Goal: Information Seeking & Learning: Learn about a topic

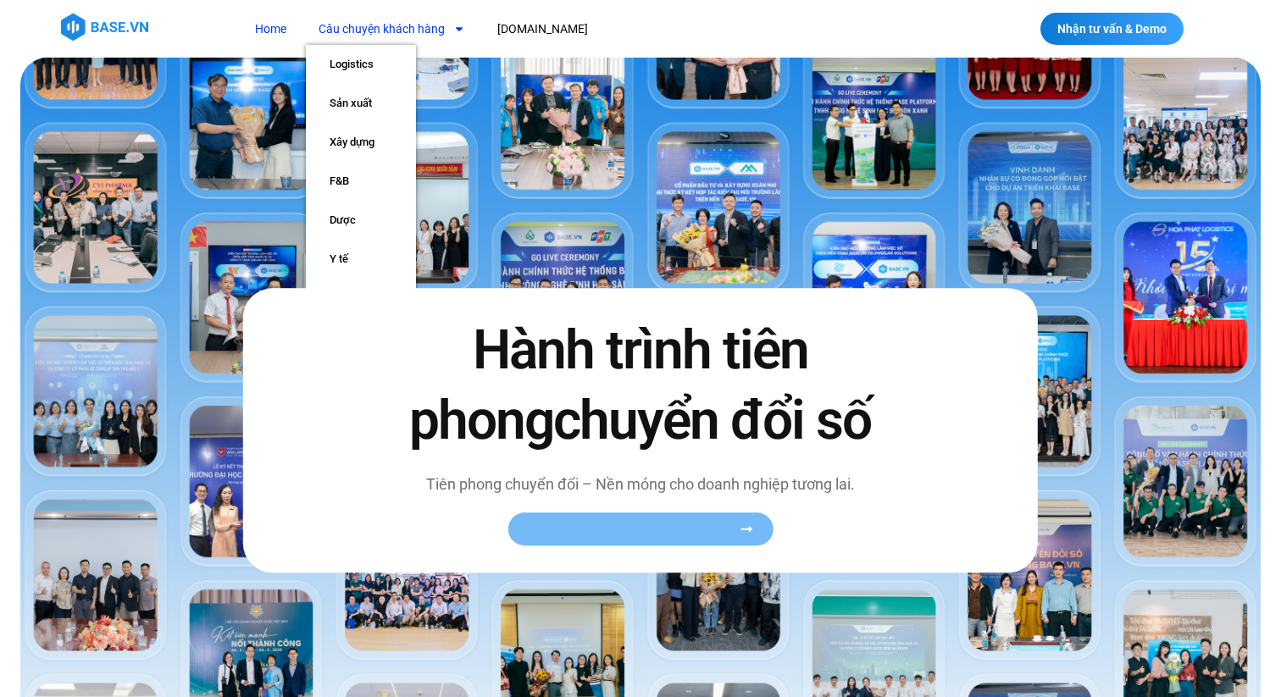
click at [671, 535] on span "Xem toàn bộ câu chuyện khách hàng" at bounding box center [632, 530] width 208 height 13
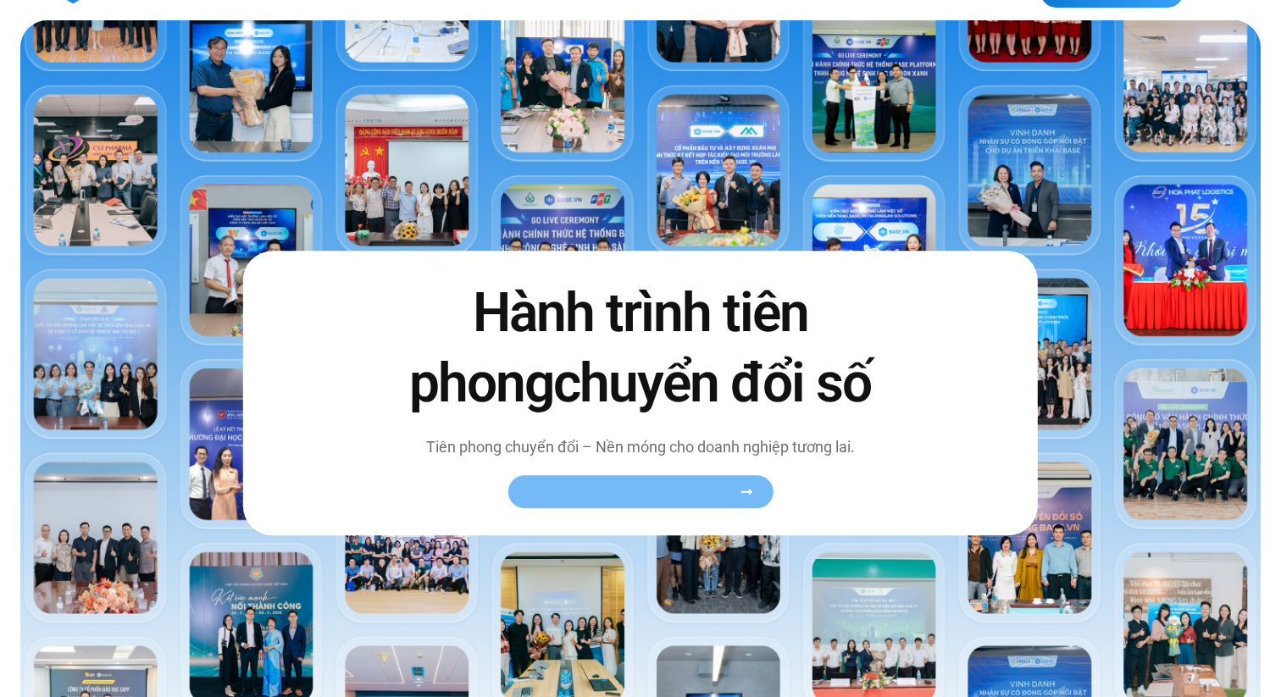
scroll to position [36, 0]
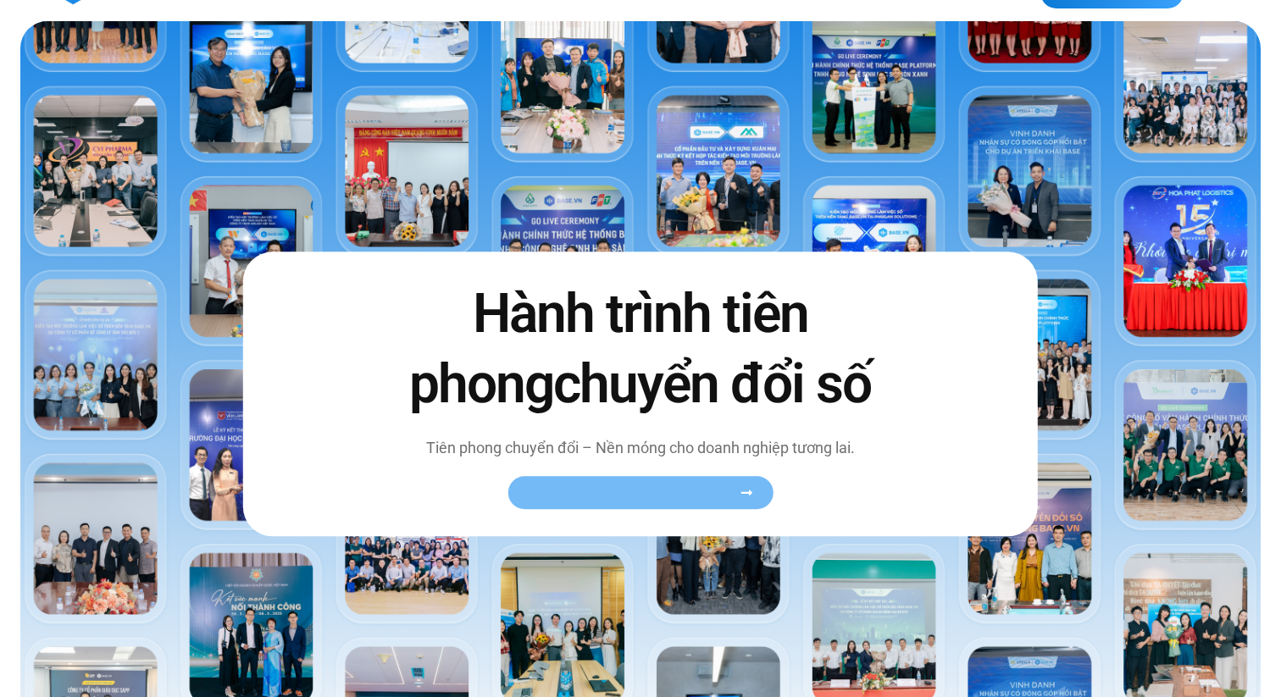
click at [721, 492] on span "Xem toàn bộ câu chuyện khách hàng" at bounding box center [632, 493] width 208 height 13
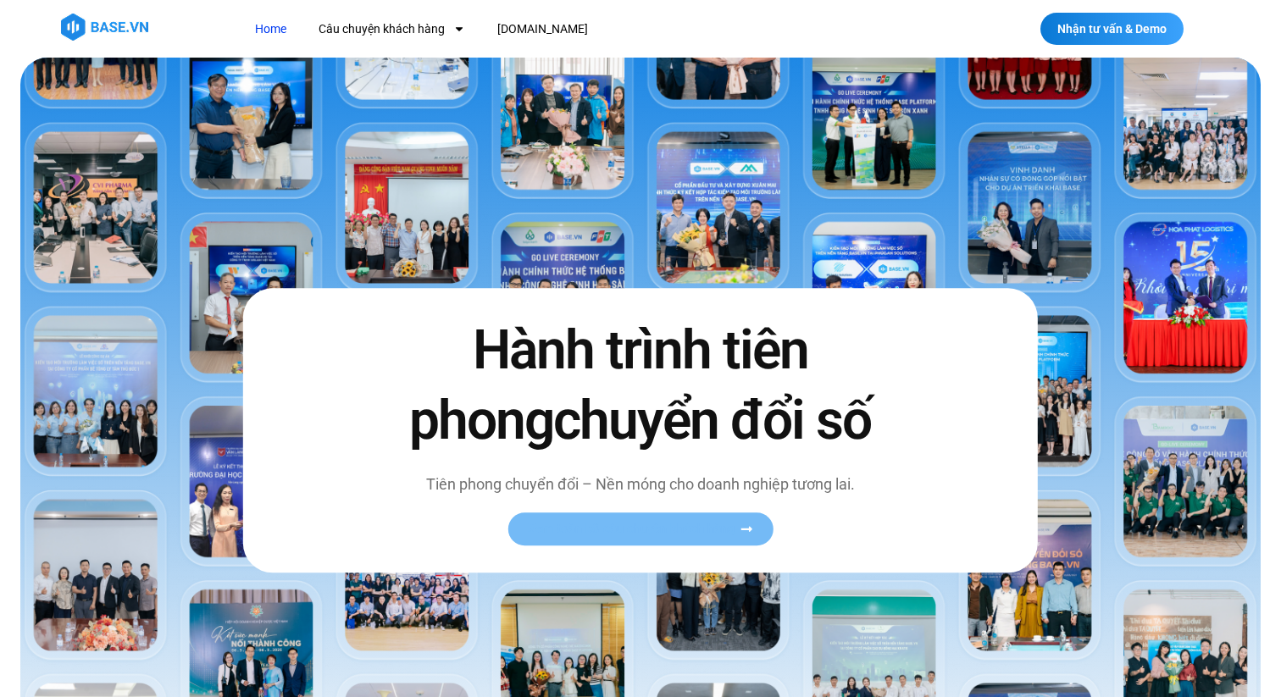
click at [743, 524] on icon at bounding box center [746, 530] width 13 height 13
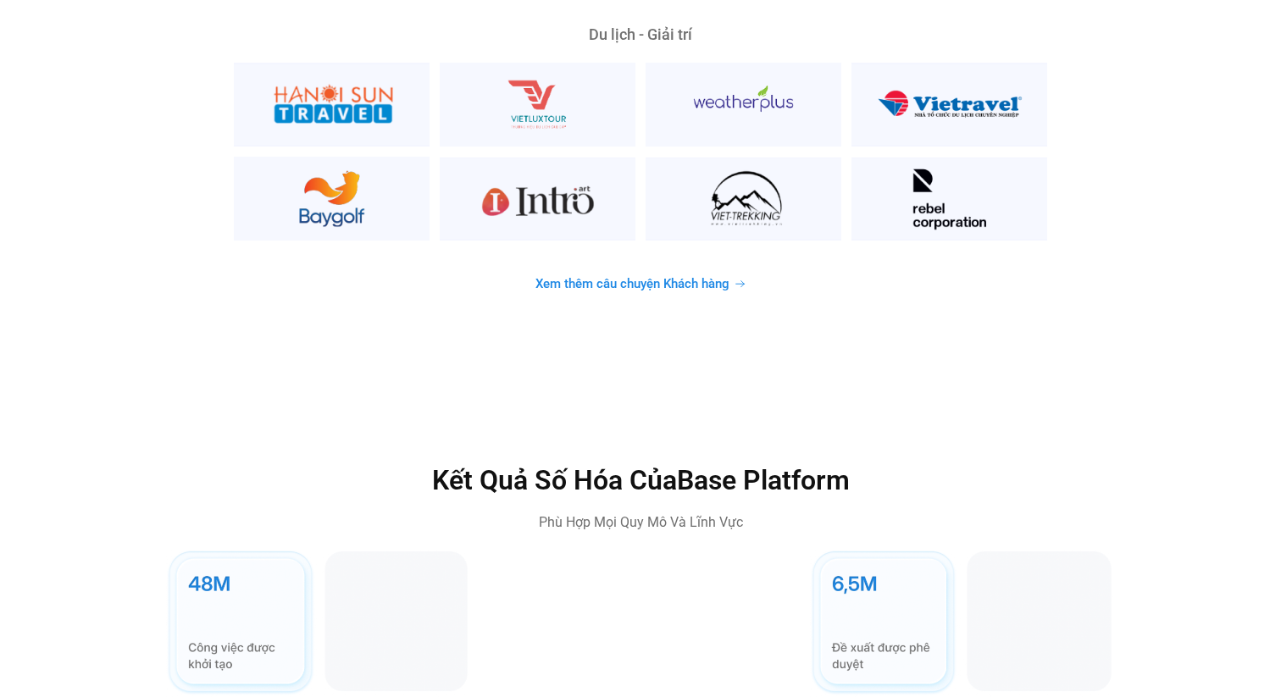
scroll to position [4603, 0]
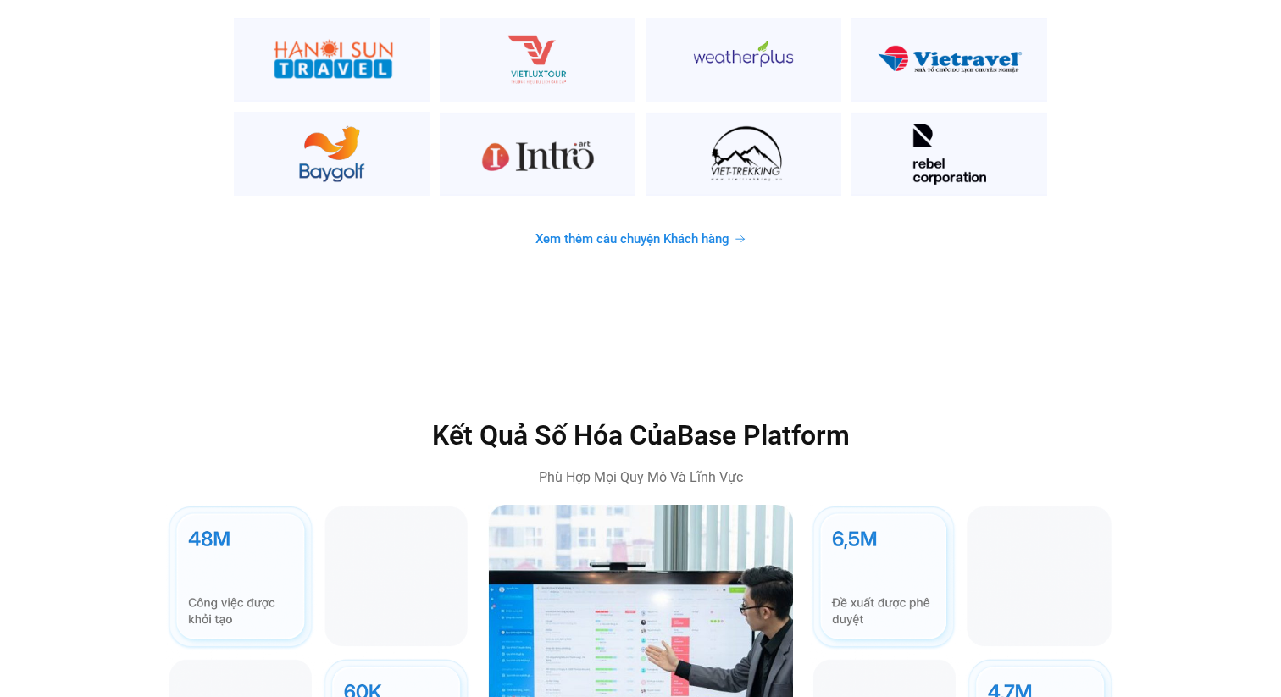
click at [704, 233] on span "Xem thêm câu chuyện Khách hàng" at bounding box center [632, 239] width 194 height 13
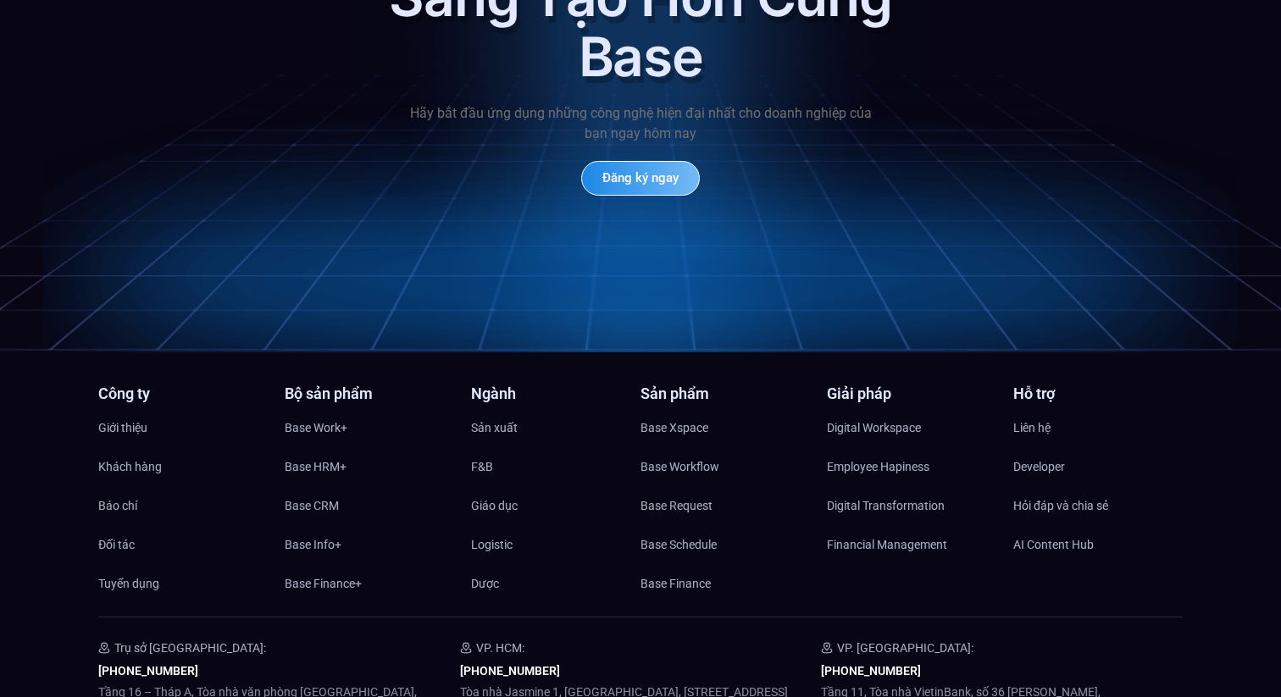
scroll to position [8101, 0]
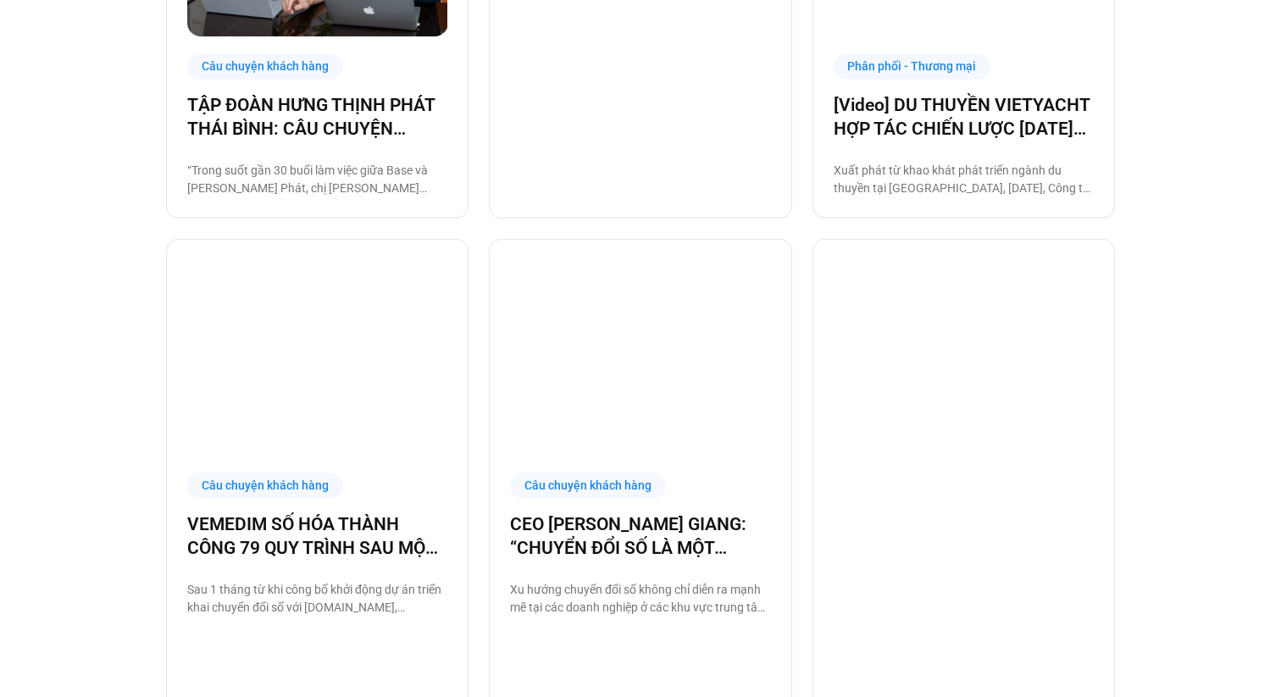
scroll to position [1572, 0]
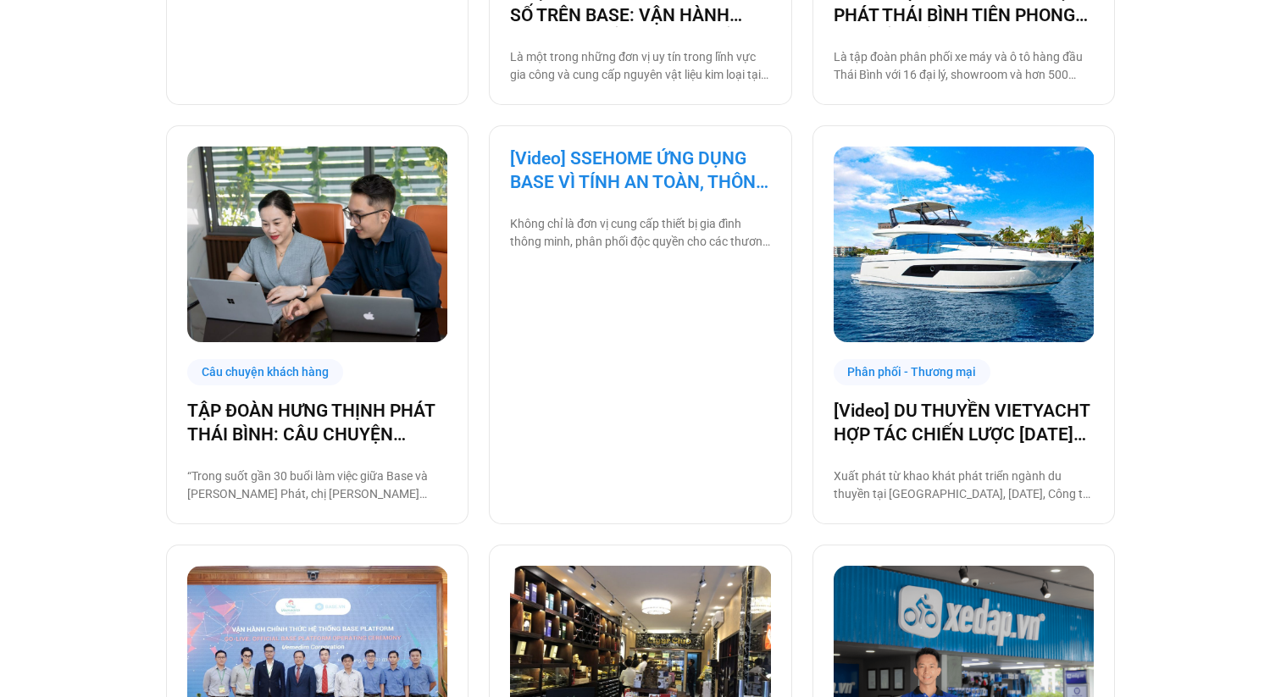
click at [591, 184] on link "[Video] SSEHOME ỨNG DỤNG BASE VÌ TÍNH AN TOÀN, THÔNG MINH VÀ ĐƠN GIẢN" at bounding box center [640, 170] width 260 height 47
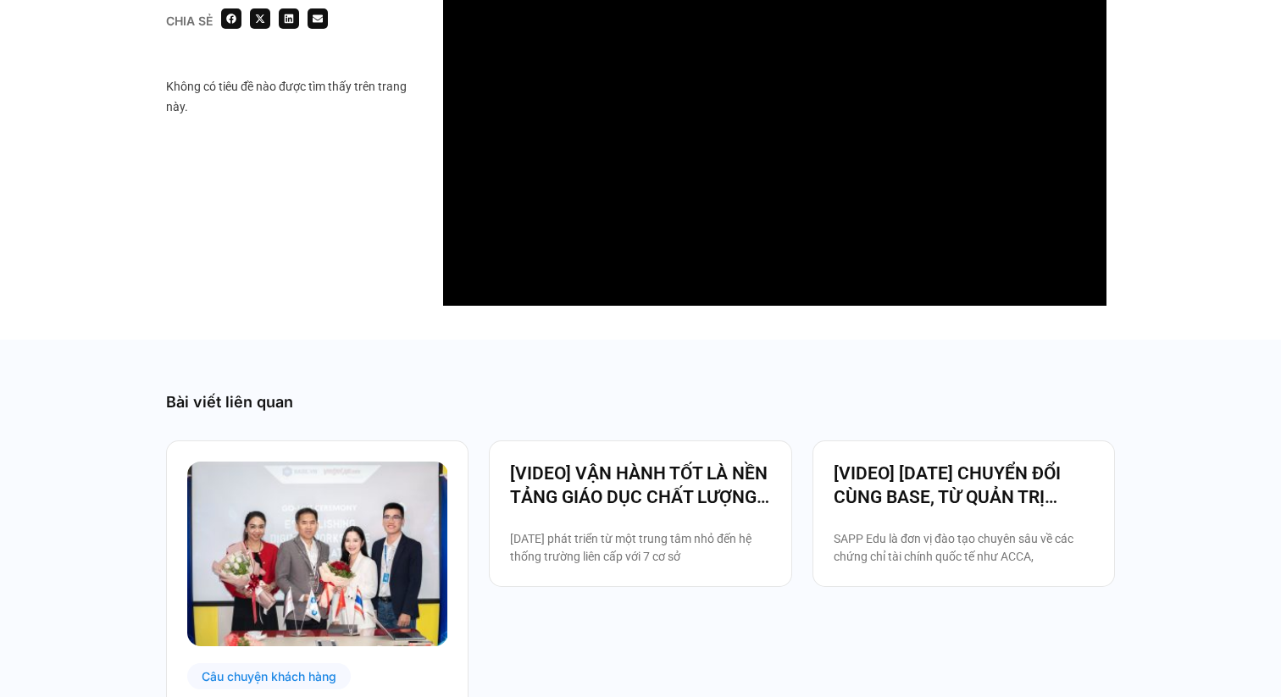
scroll to position [1169, 0]
